Goal: Browse casually

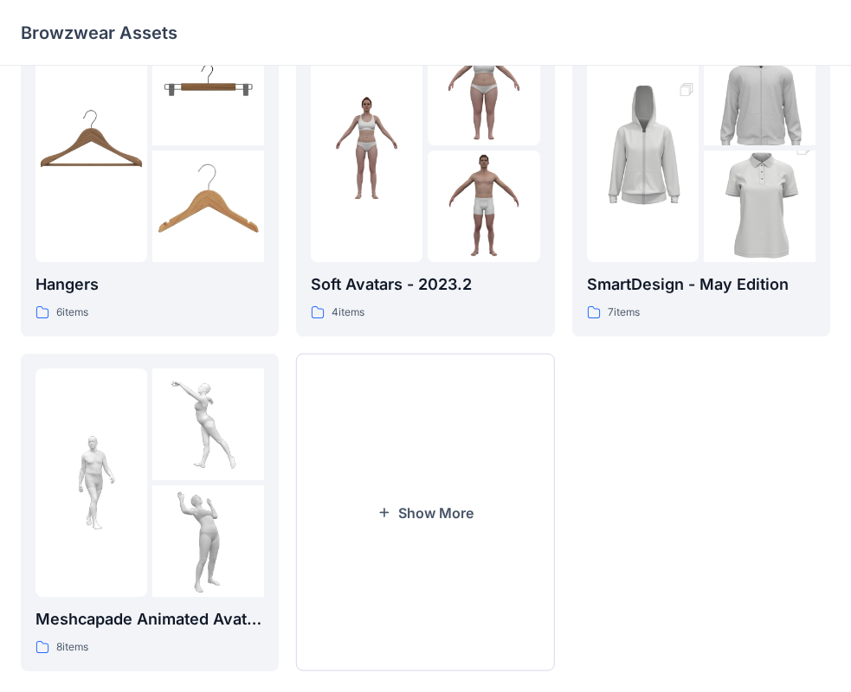
scroll to position [430, 0]
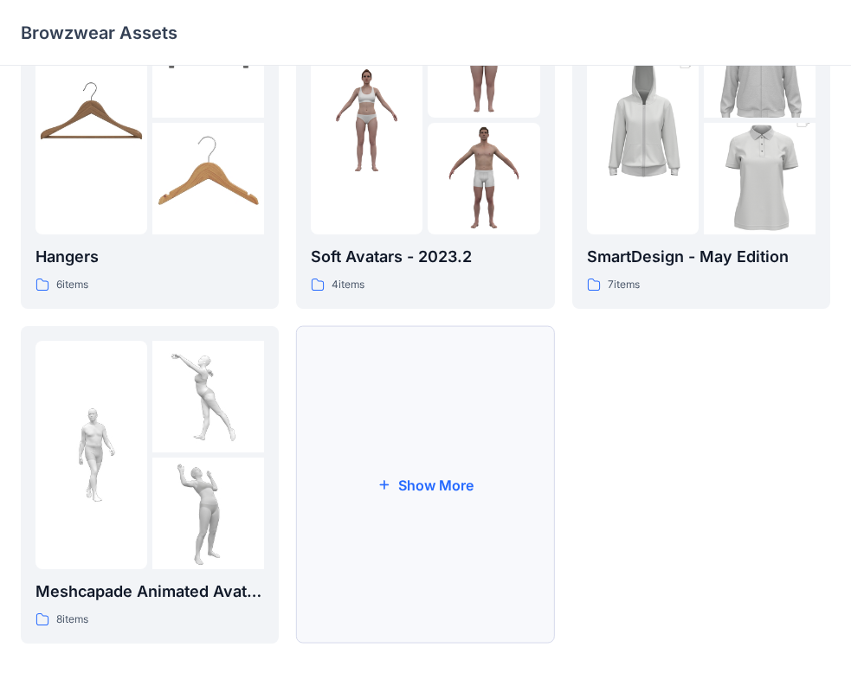
click at [375, 415] on button "Show More" at bounding box center [425, 485] width 258 height 318
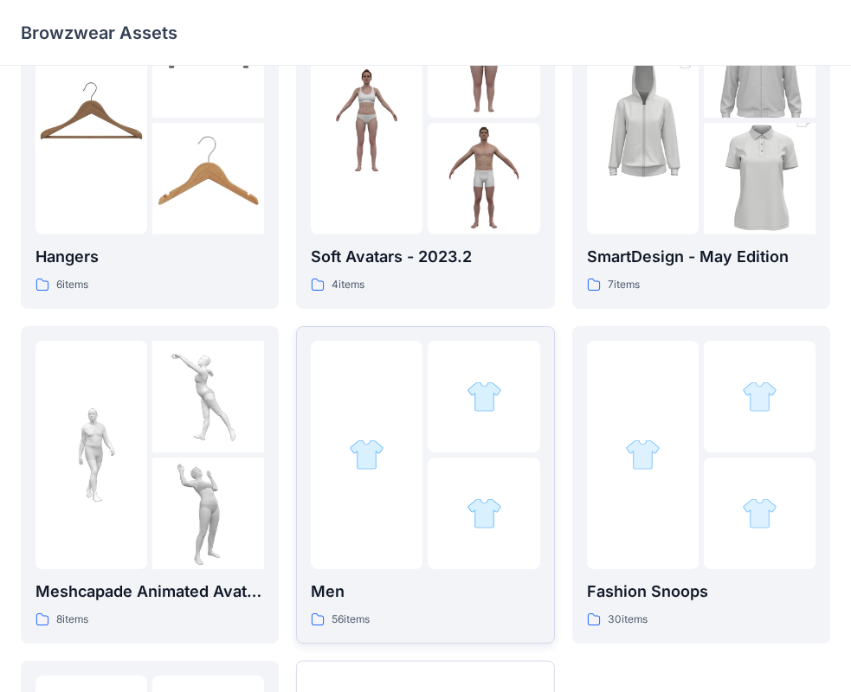
click at [386, 417] on div at bounding box center [367, 455] width 112 height 229
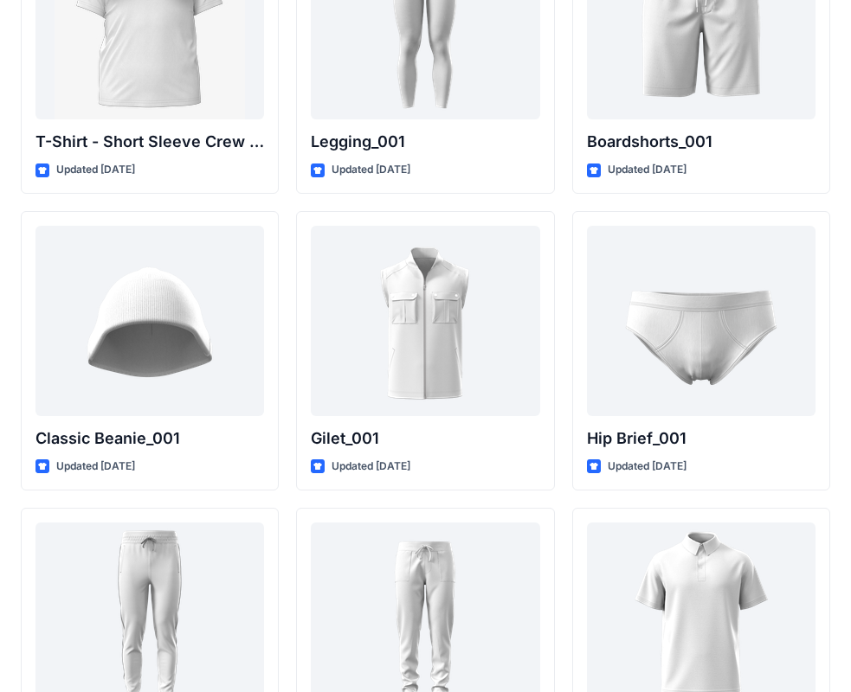
scroll to position [3127, 0]
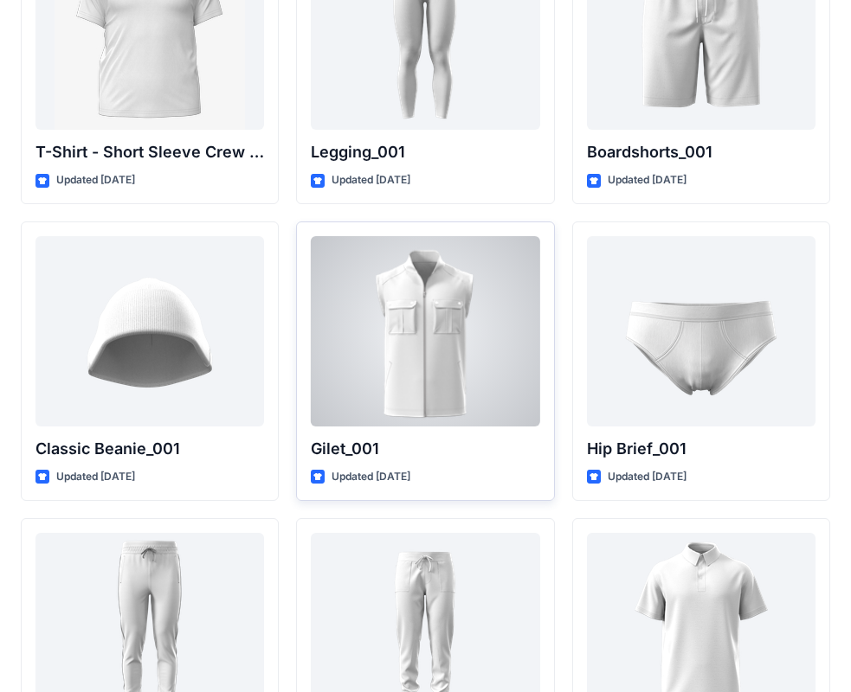
click at [442, 359] on div at bounding box center [425, 331] width 229 height 190
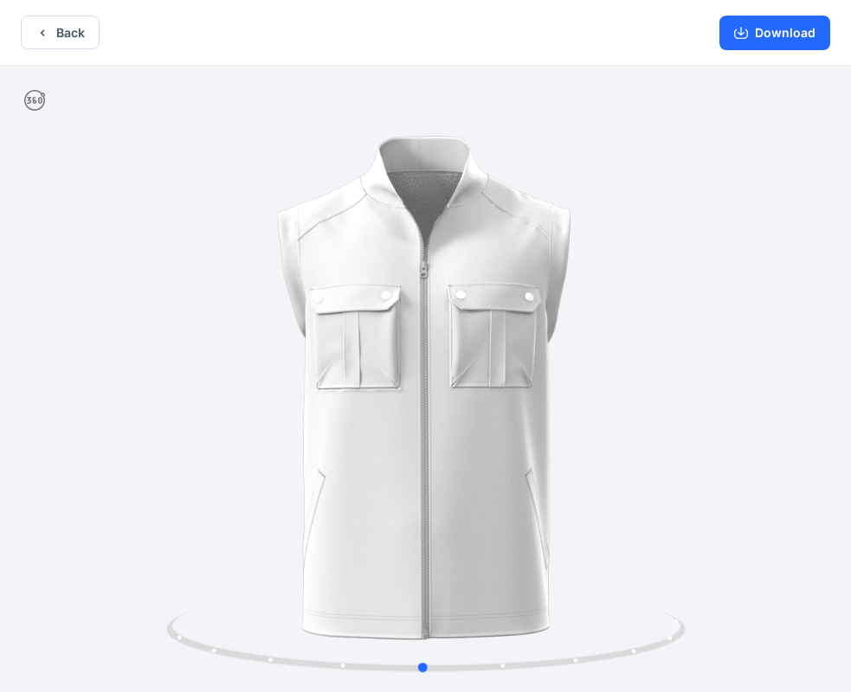
drag, startPoint x: 151, startPoint y: 377, endPoint x: 176, endPoint y: 383, distance: 25.2
click at [176, 383] on div at bounding box center [425, 381] width 851 height 630
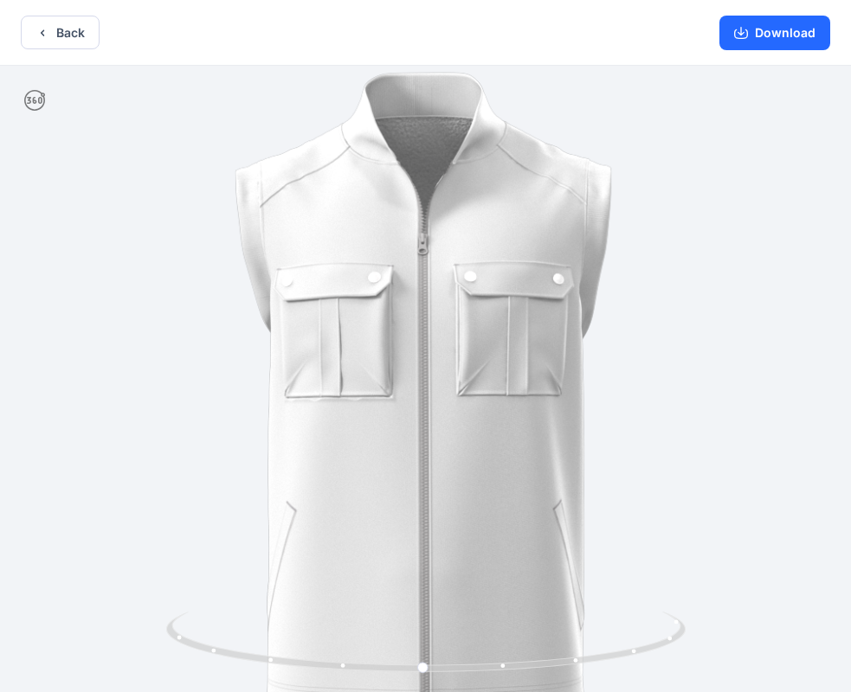
drag, startPoint x: 710, startPoint y: 373, endPoint x: 705, endPoint y: 426, distance: 53.1
click at [755, 381] on img at bounding box center [425, 387] width 810 height 810
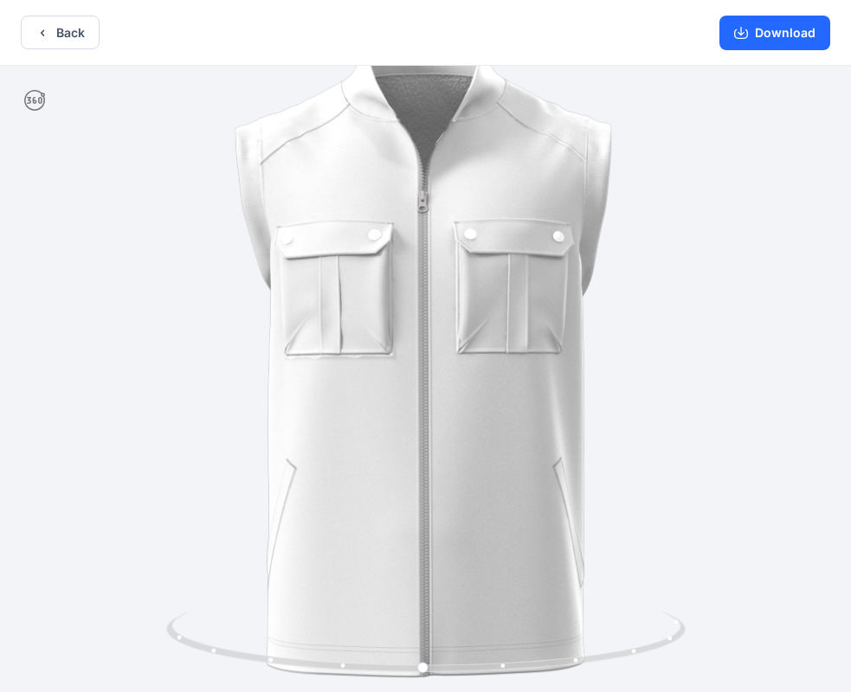
drag, startPoint x: 649, startPoint y: 528, endPoint x: 672, endPoint y: 424, distance: 106.3
click at [672, 424] on img at bounding box center [425, 344] width 810 height 810
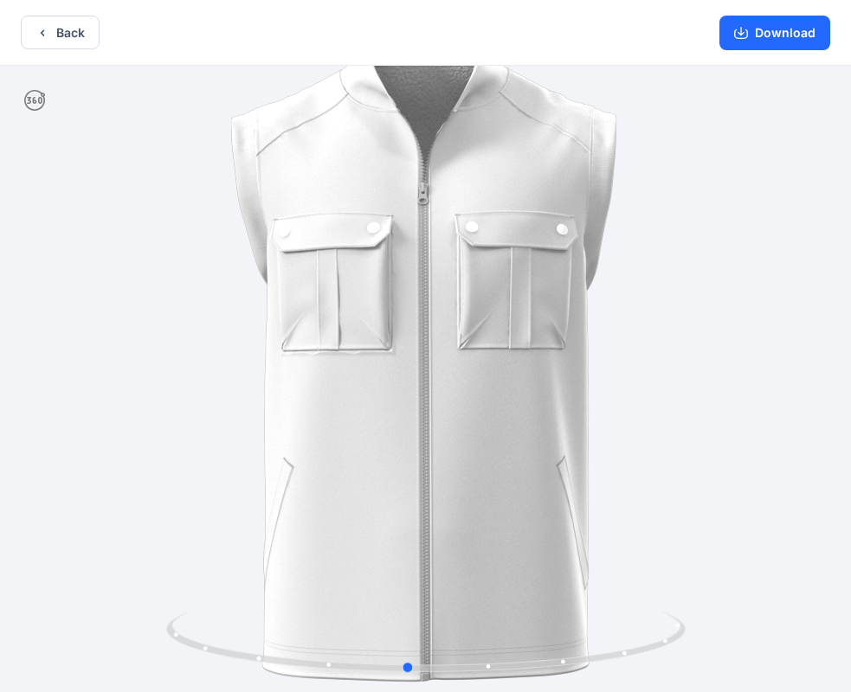
drag, startPoint x: 623, startPoint y: 643, endPoint x: 608, endPoint y: 602, distance: 44.4
click at [608, 602] on div at bounding box center [425, 381] width 851 height 630
click at [739, 39] on button "Download" at bounding box center [774, 33] width 111 height 35
